Goal: Navigation & Orientation: Find specific page/section

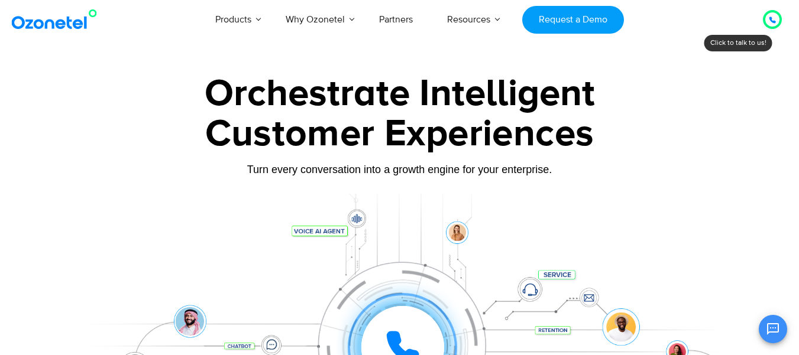
click at [62, 25] on img at bounding box center [57, 19] width 96 height 21
click at [769, 13] on div at bounding box center [772, 19] width 7 height 14
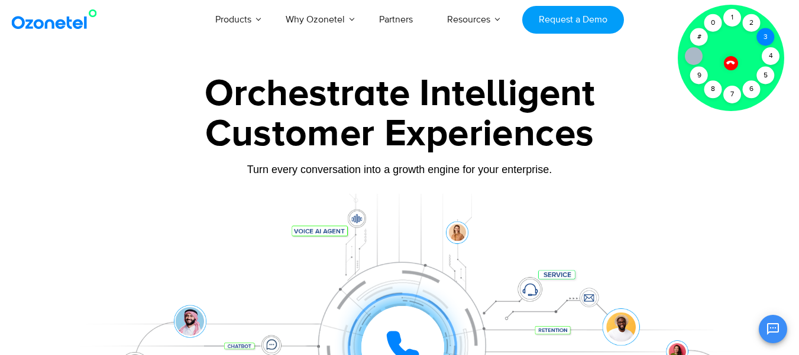
click at [766, 39] on div "3" at bounding box center [766, 37] width 18 height 18
click at [769, 58] on div "4" at bounding box center [771, 56] width 18 height 18
click at [769, 77] on div "5" at bounding box center [766, 76] width 18 height 18
click at [697, 80] on div "9" at bounding box center [699, 76] width 18 height 18
click at [733, 64] on icon at bounding box center [731, 62] width 10 height 10
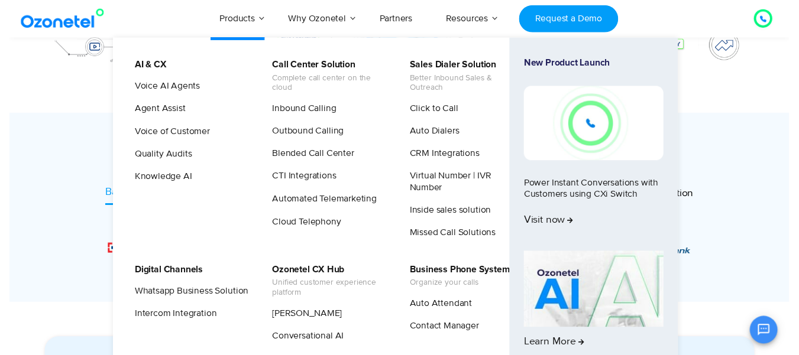
scroll to position [71, 0]
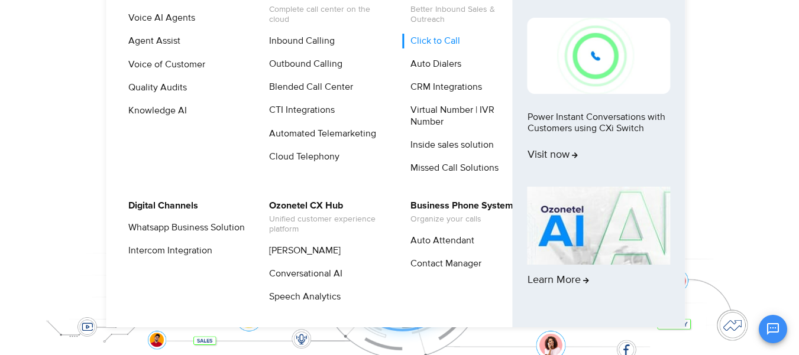
click at [432, 44] on link "Click to Call" at bounding box center [432, 41] width 59 height 15
